Goal: Navigation & Orientation: Find specific page/section

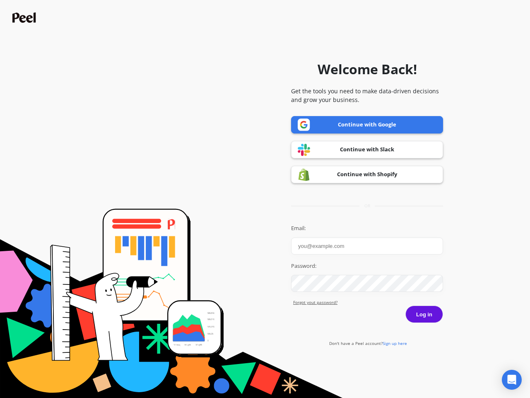
click at [512, 379] on icon "Open Intercom Messenger" at bounding box center [512, 379] width 9 height 10
